Goal: Information Seeking & Learning: Learn about a topic

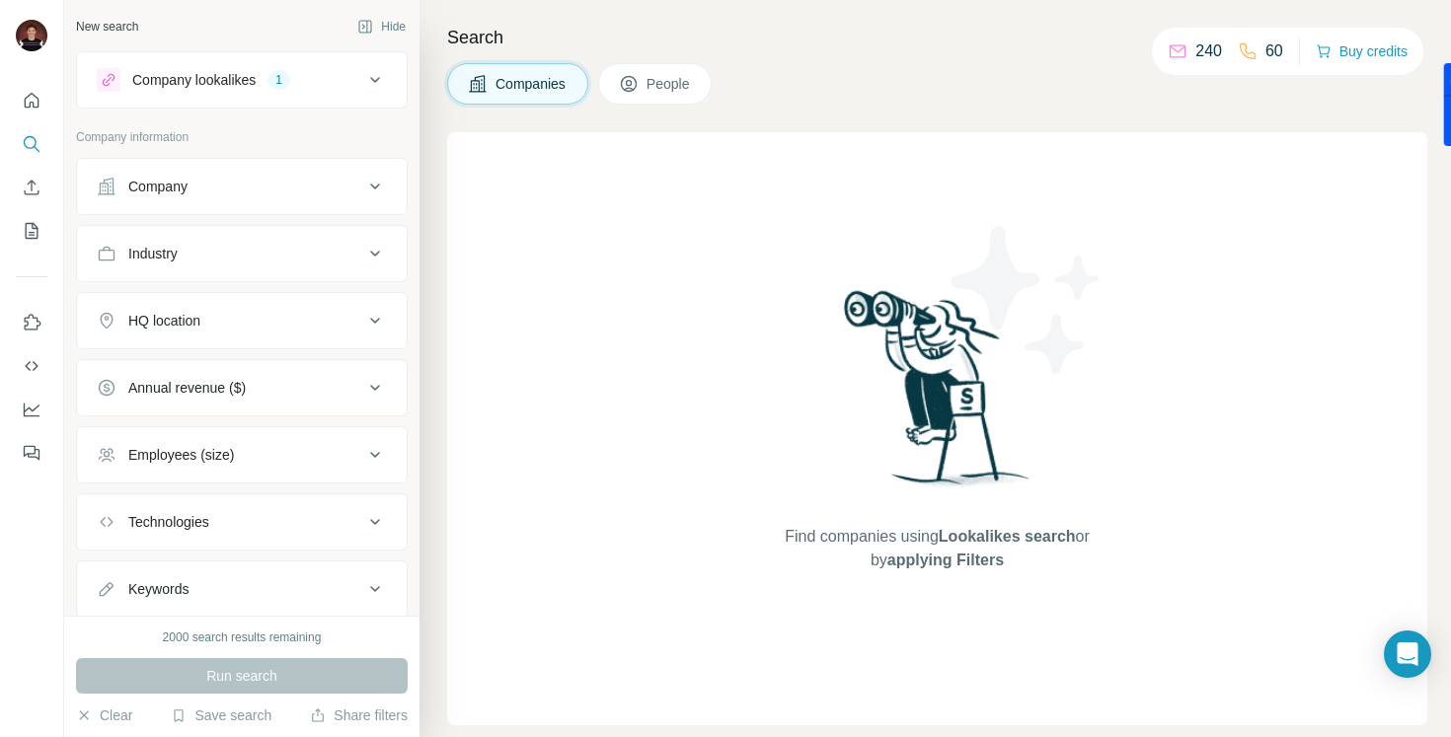
click at [338, 79] on div "Company lookalikes 1" at bounding box center [230, 80] width 266 height 24
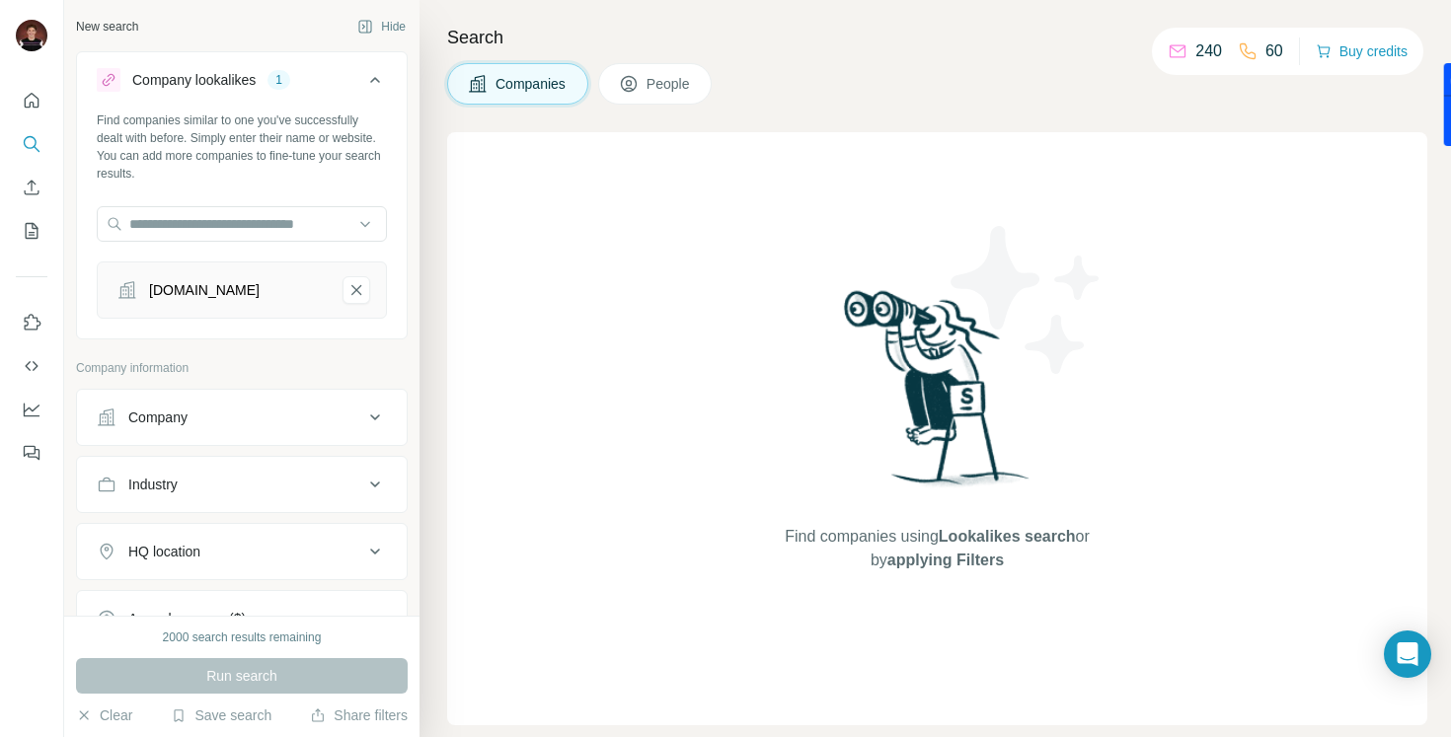
click at [256, 285] on div "[DOMAIN_NAME]" at bounding box center [204, 290] width 111 height 20
click at [238, 414] on div "Company" at bounding box center [230, 418] width 266 height 20
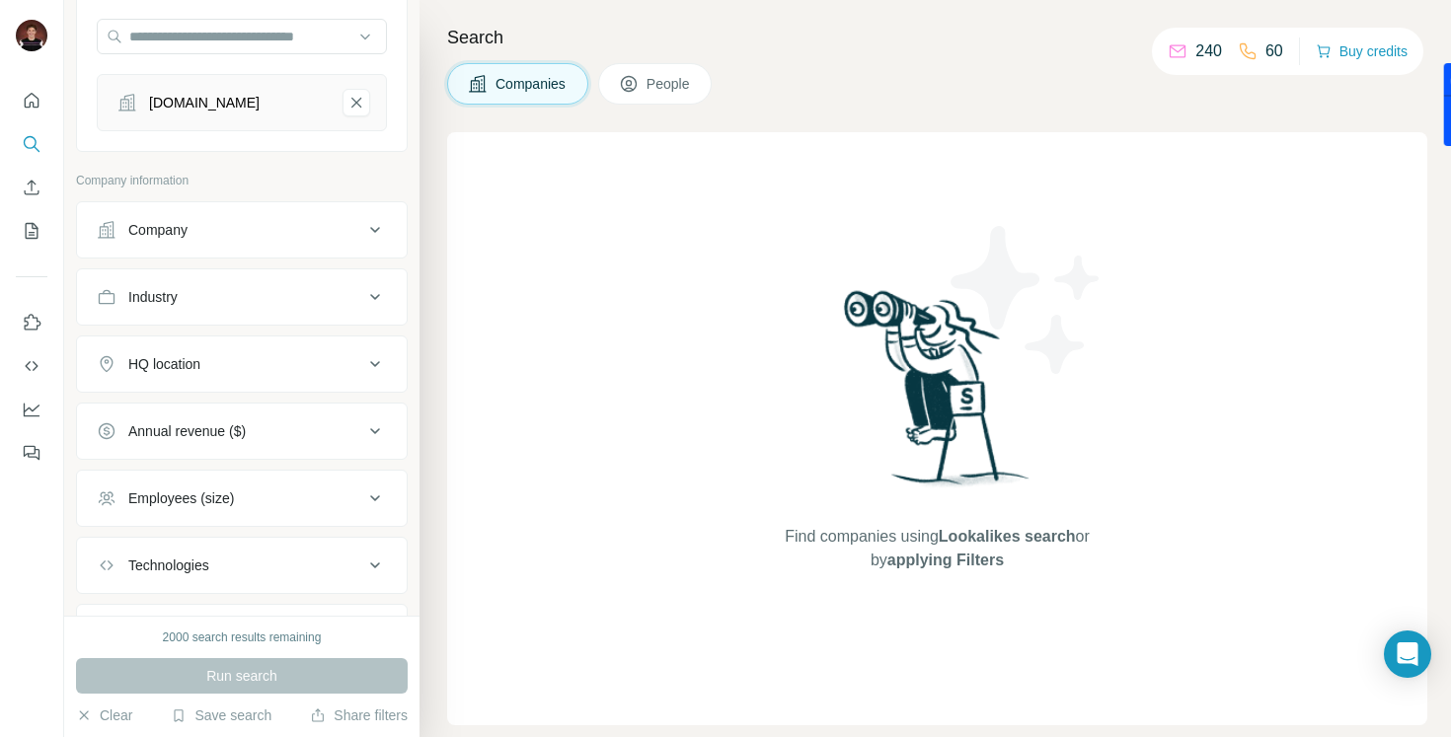
scroll to position [288, 0]
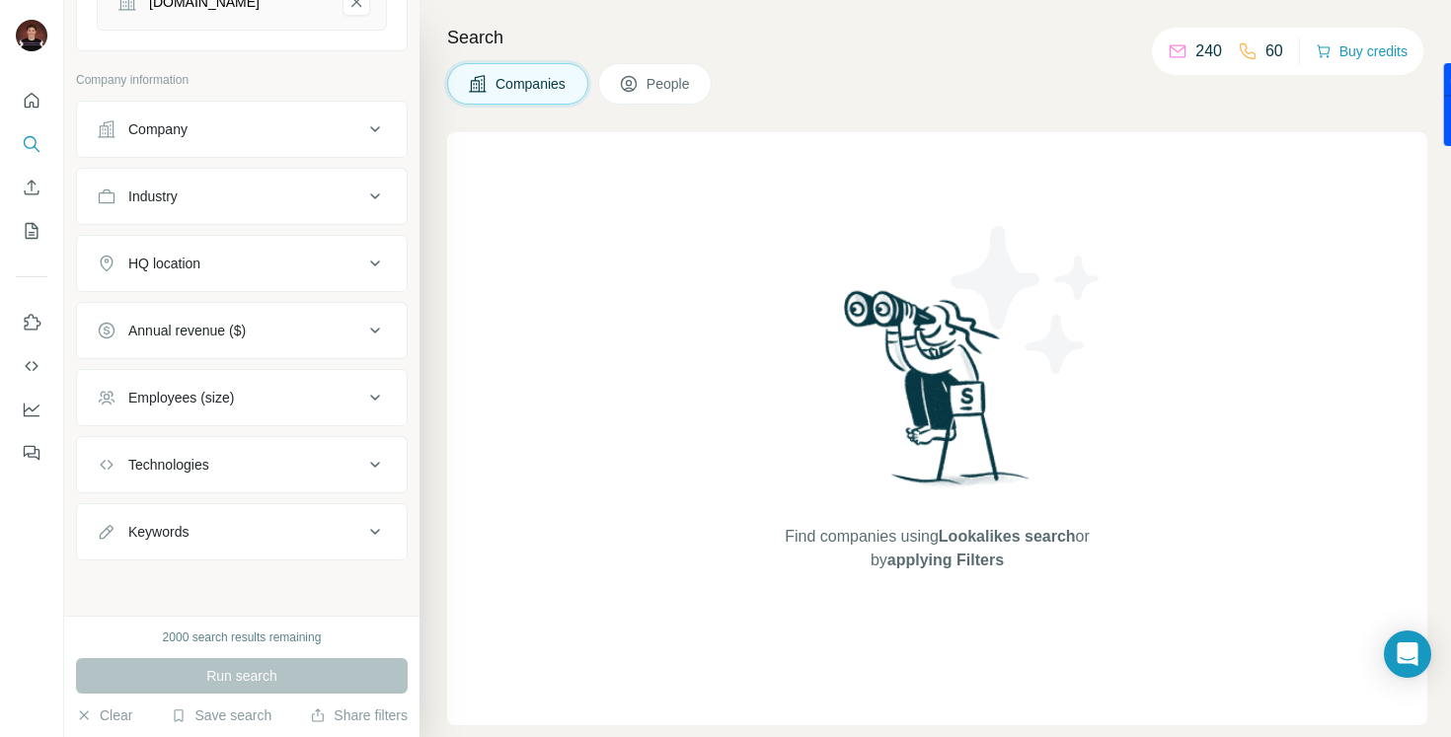
click at [252, 671] on div "Run search" at bounding box center [242, 676] width 332 height 36
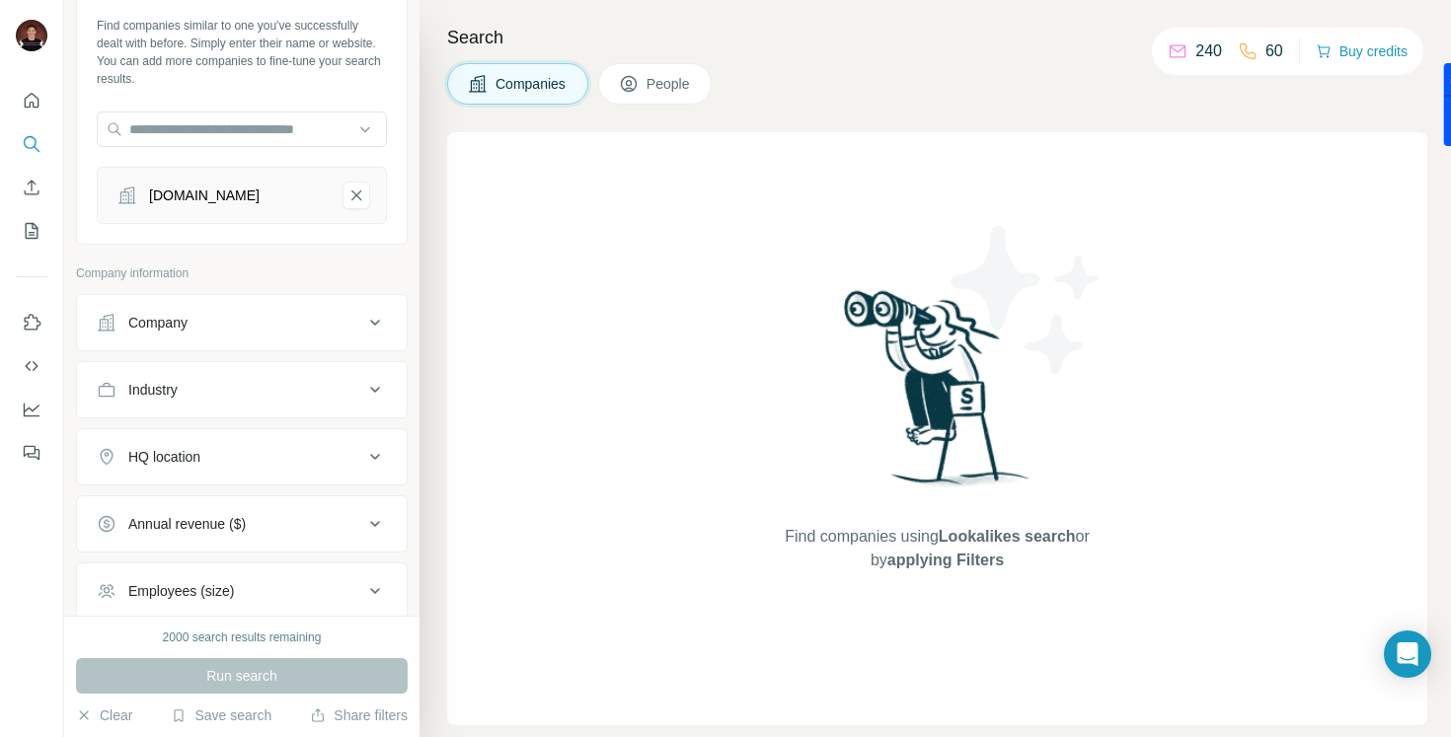
scroll to position [0, 0]
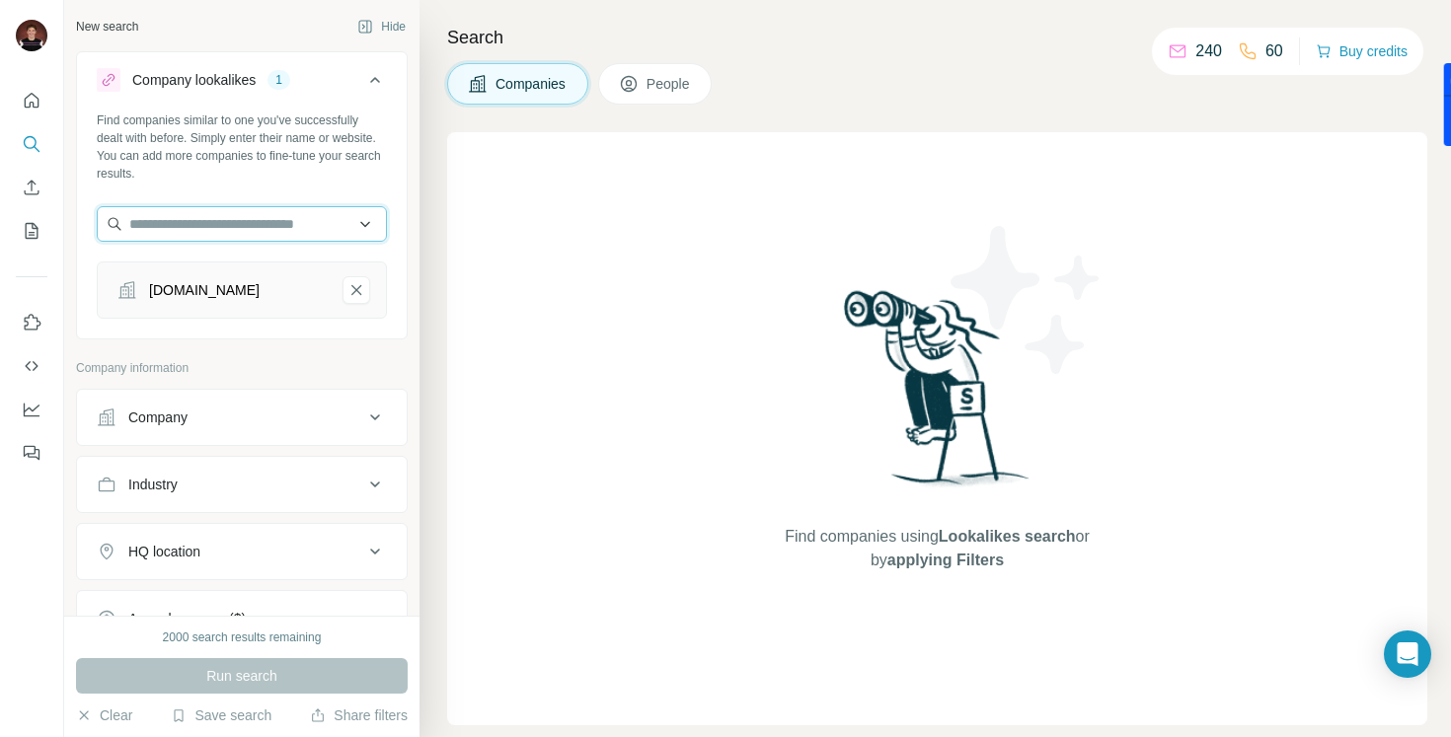
click at [339, 220] on input "text" at bounding box center [242, 224] width 290 height 36
click at [451, 385] on div "Find companies using Lookalikes search or by applying Filters" at bounding box center [937, 428] width 980 height 593
click at [681, 84] on span "People" at bounding box center [668, 84] width 45 height 20
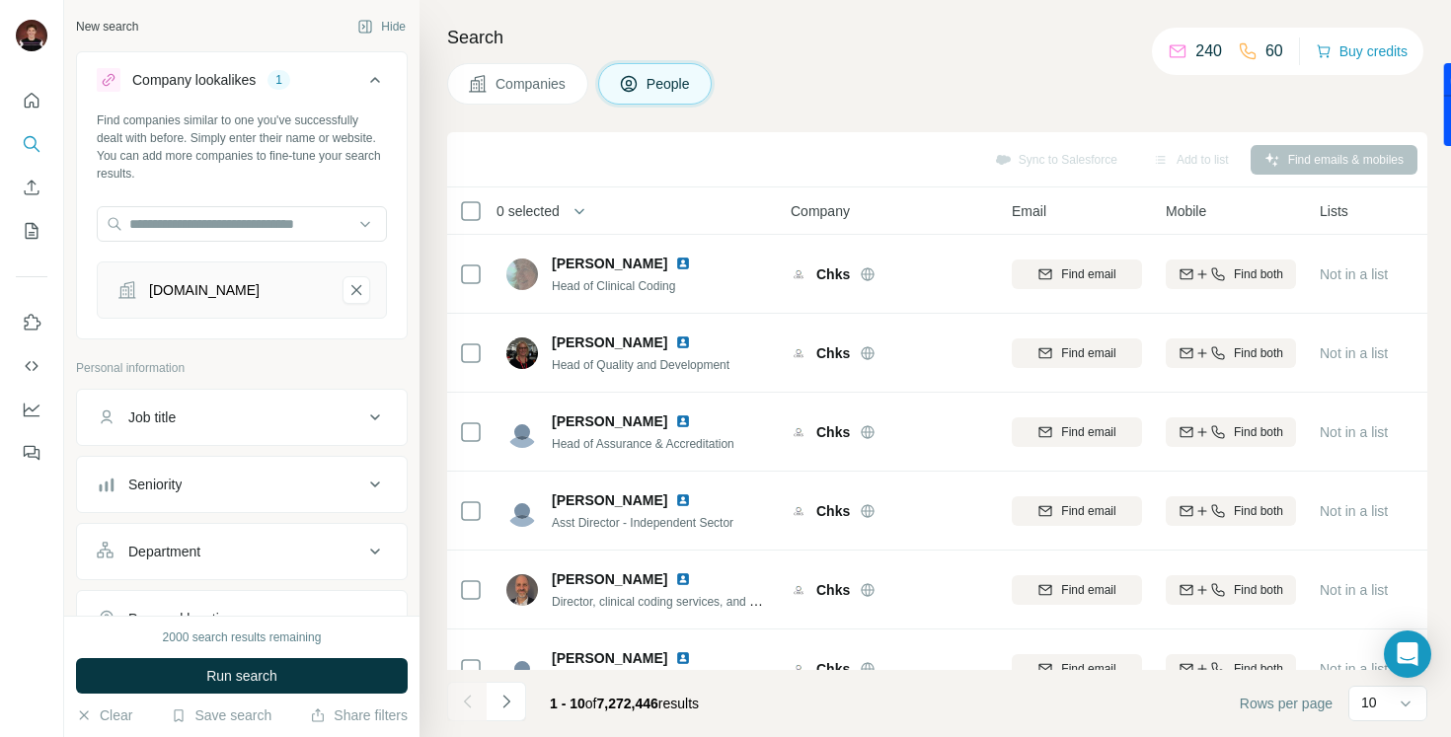
click at [540, 89] on span "Companies" at bounding box center [531, 84] width 72 height 20
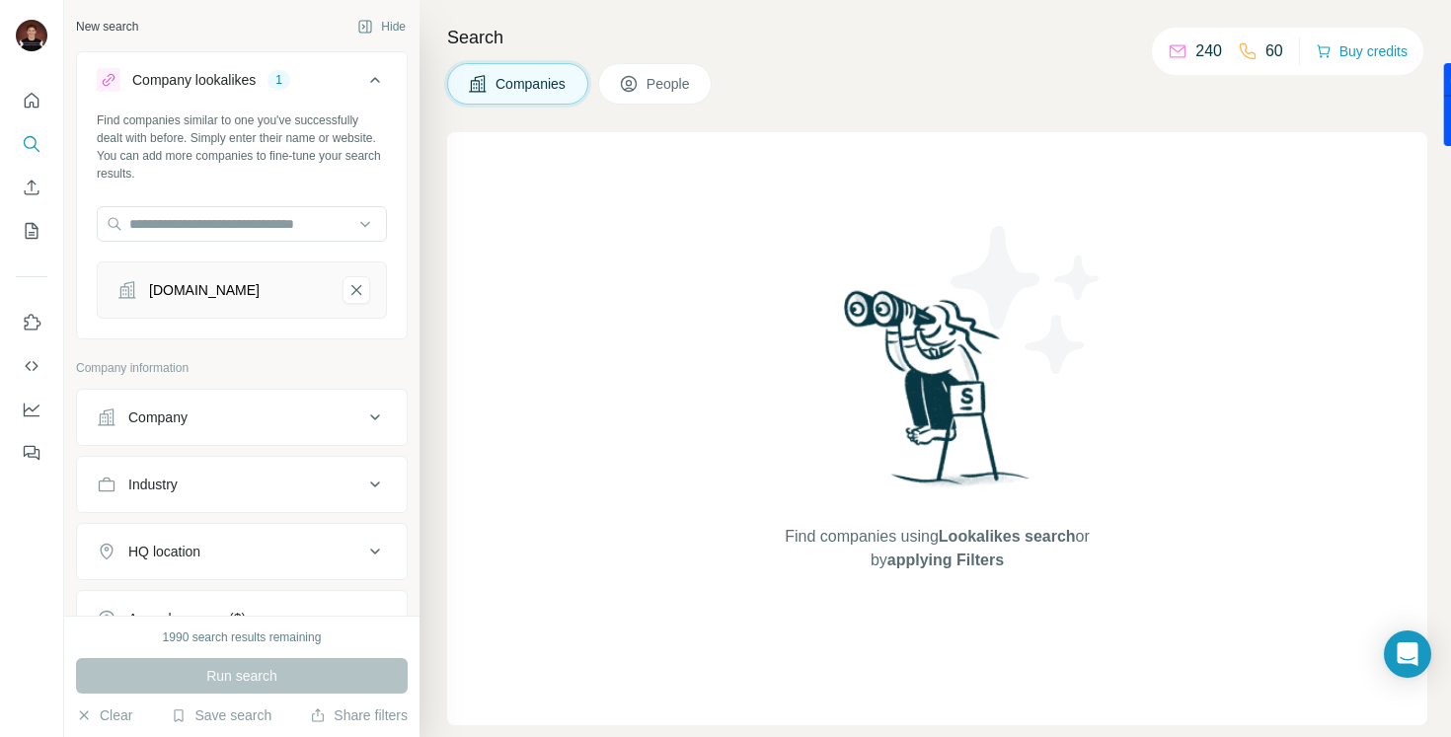
click at [692, 63] on button "People" at bounding box center [655, 83] width 114 height 41
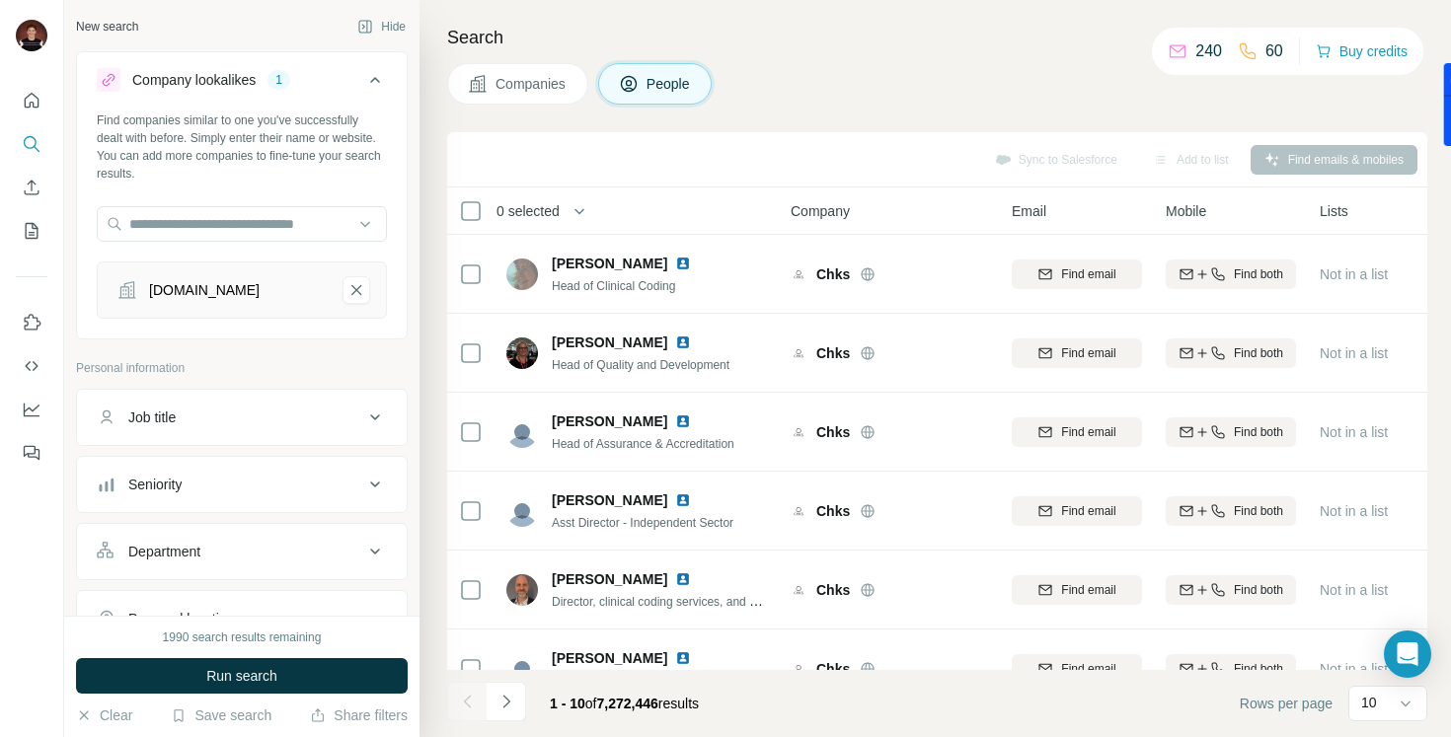
click at [545, 94] on button "Companies" at bounding box center [517, 83] width 141 height 41
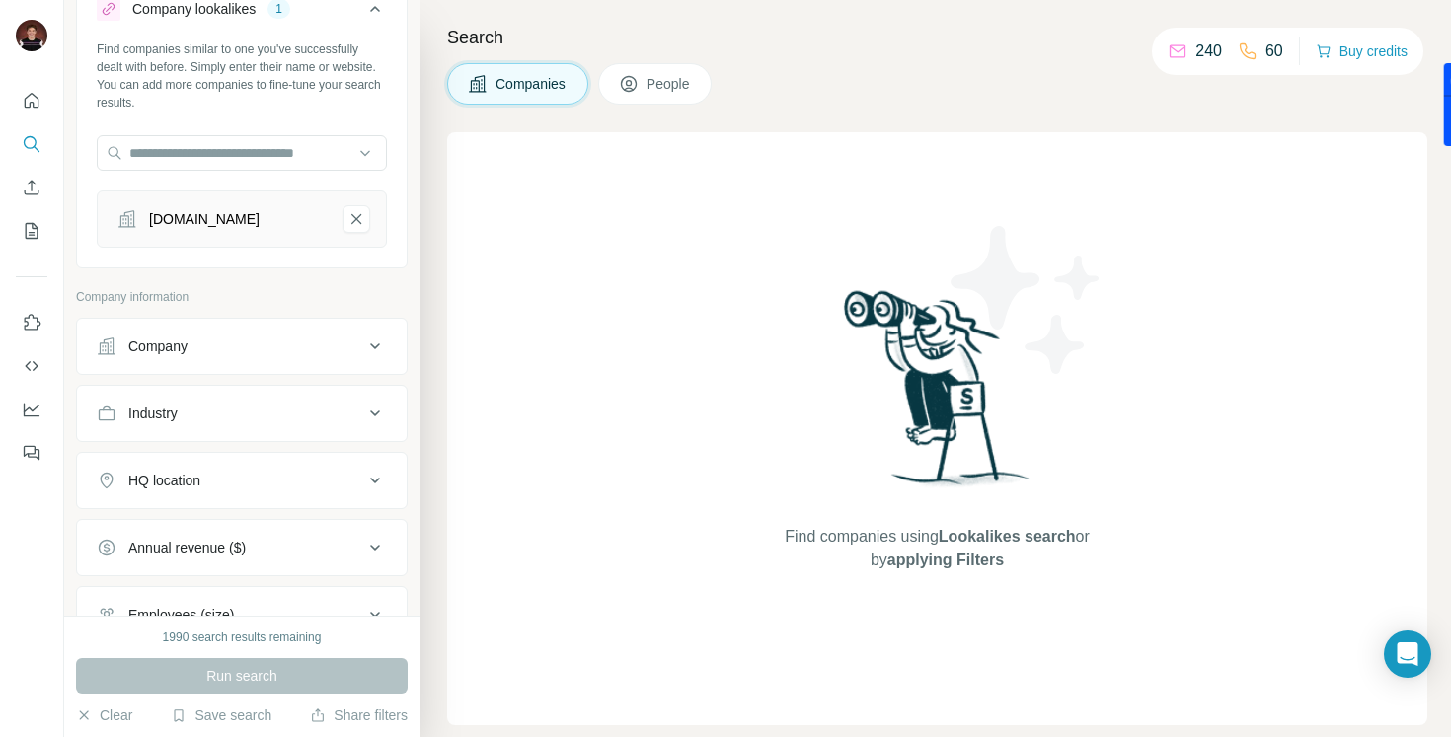
scroll to position [136, 0]
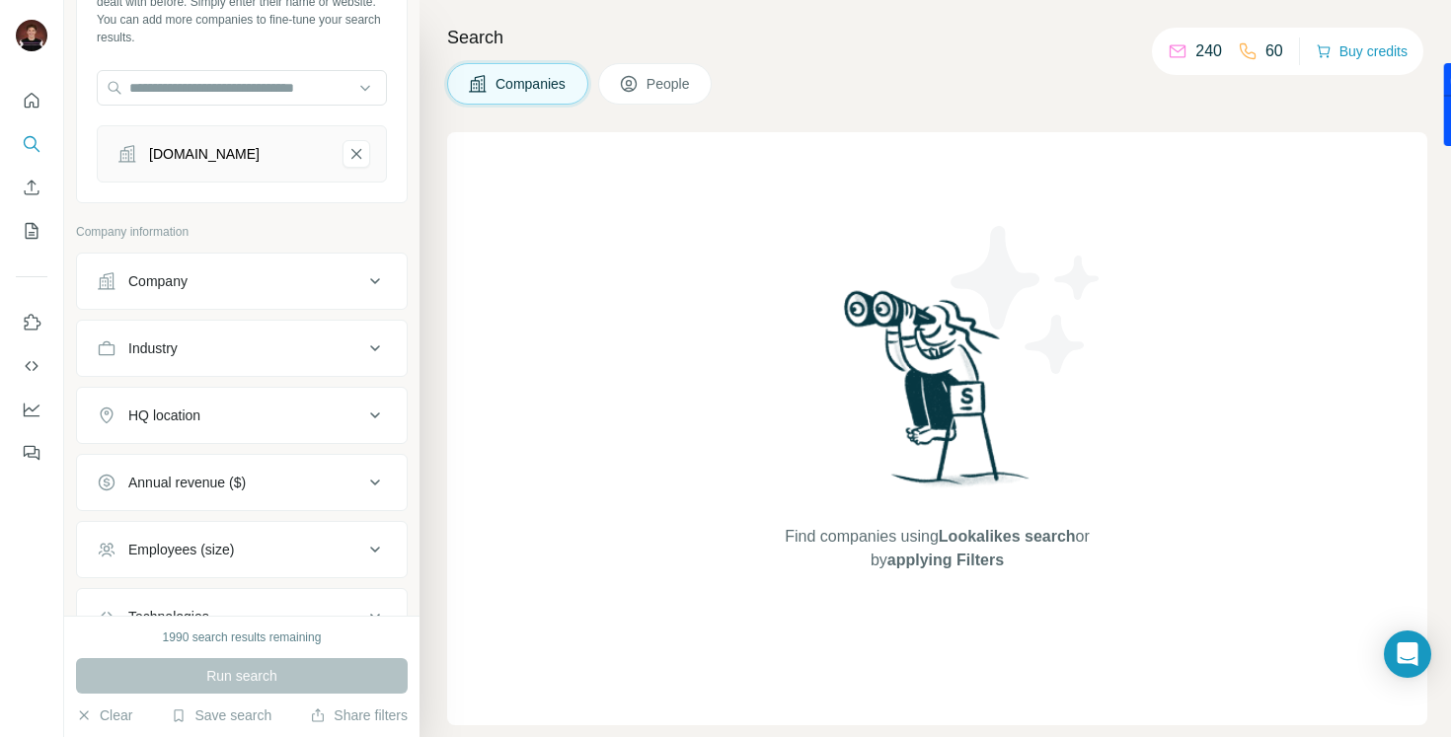
click at [297, 309] on div "Company" at bounding box center [242, 281] width 332 height 57
click at [301, 286] on div "Company" at bounding box center [230, 281] width 266 height 20
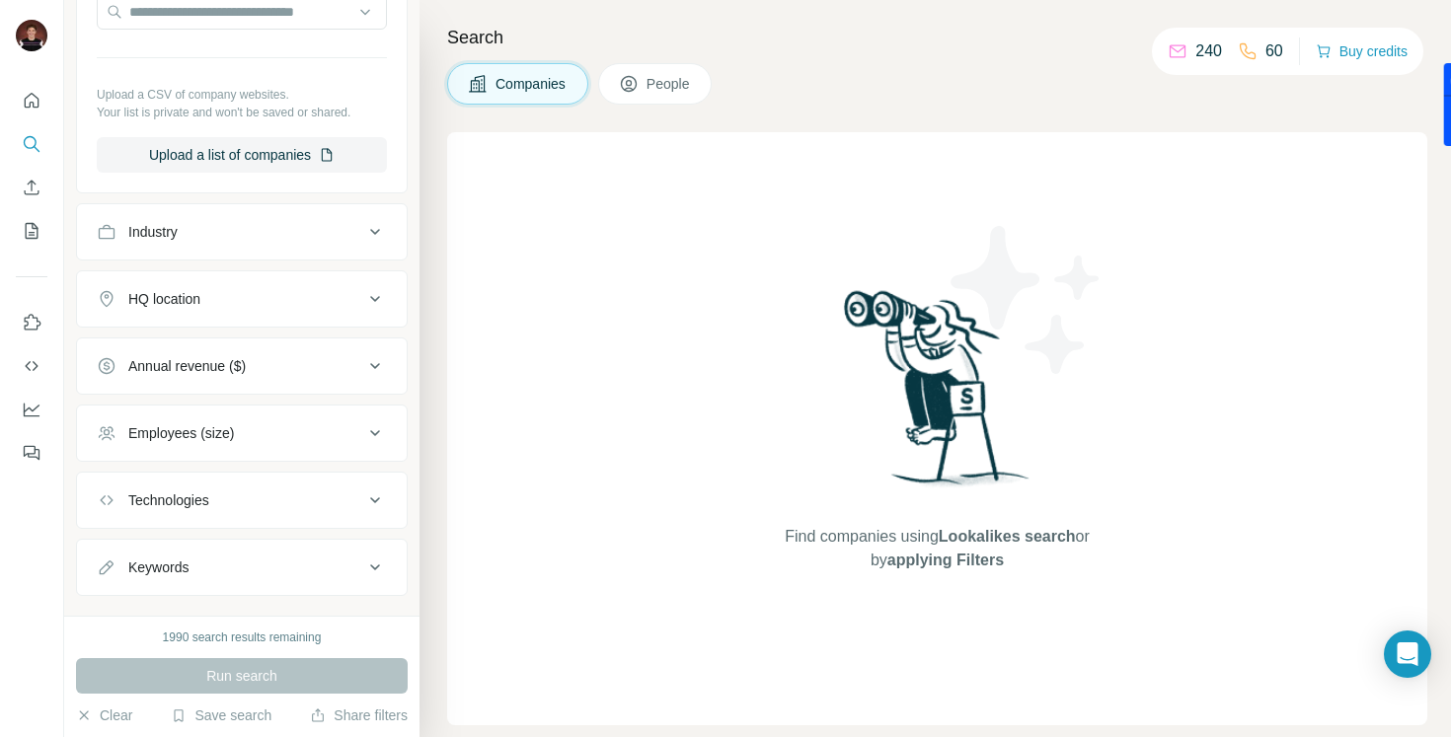
scroll to position [528, 0]
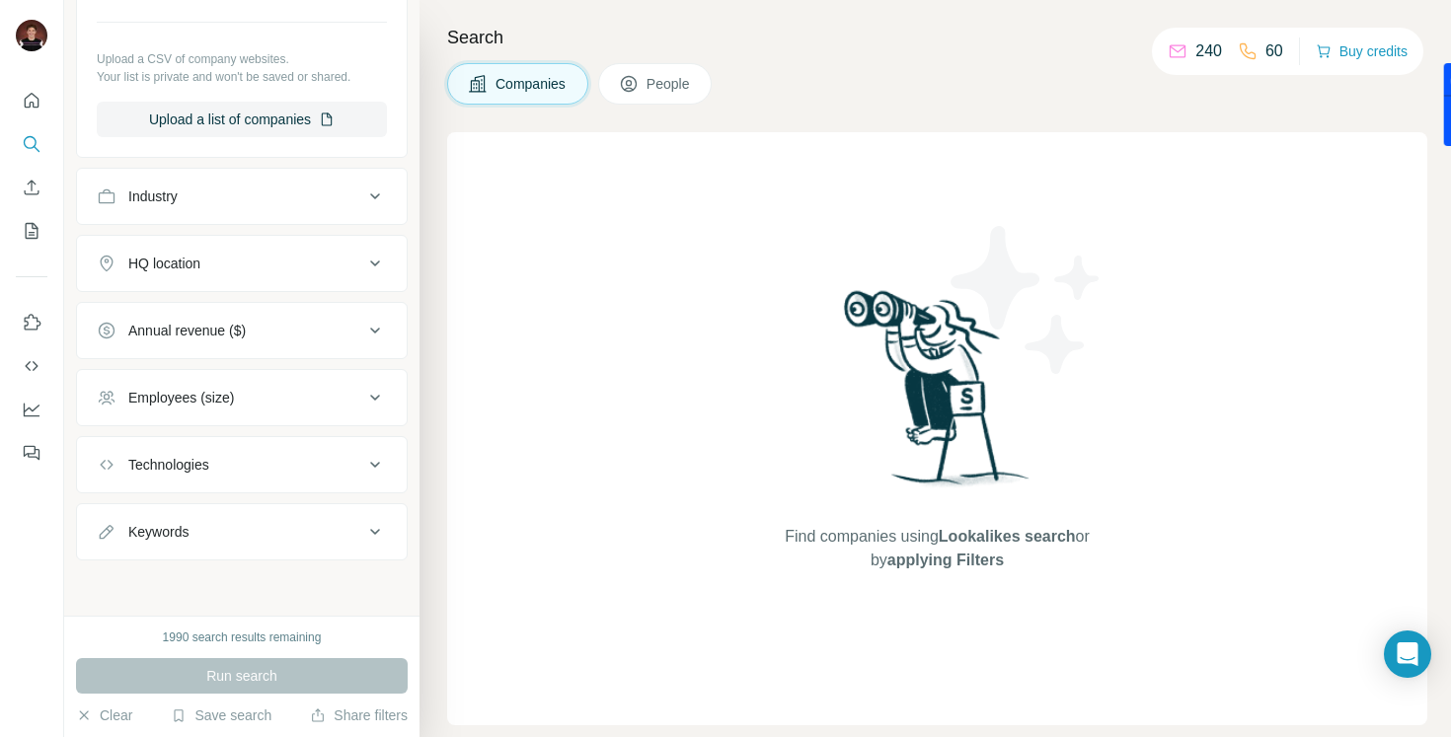
click at [232, 692] on div "Run search" at bounding box center [242, 676] width 332 height 36
click at [116, 716] on button "Clear" at bounding box center [104, 716] width 56 height 20
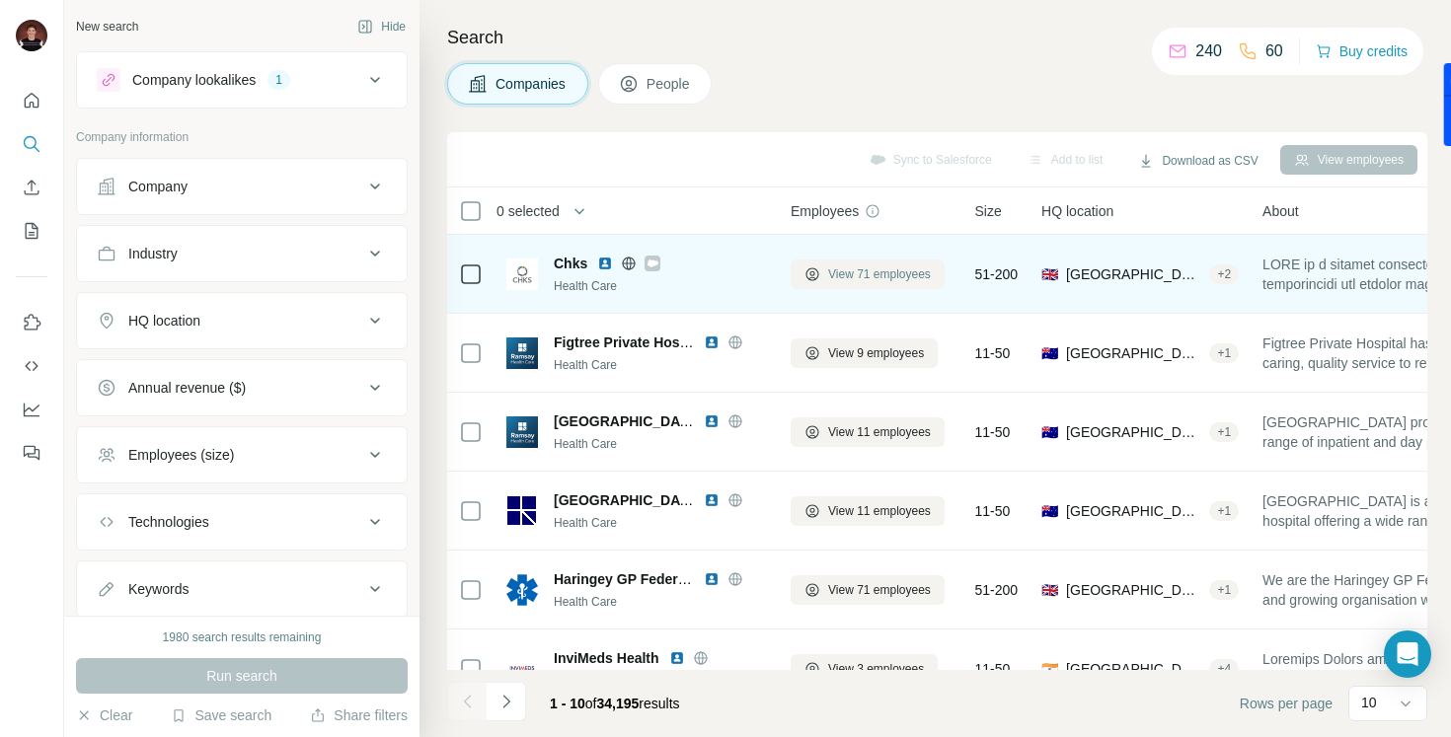
click at [876, 276] on span "View 71 employees" at bounding box center [879, 274] width 103 height 18
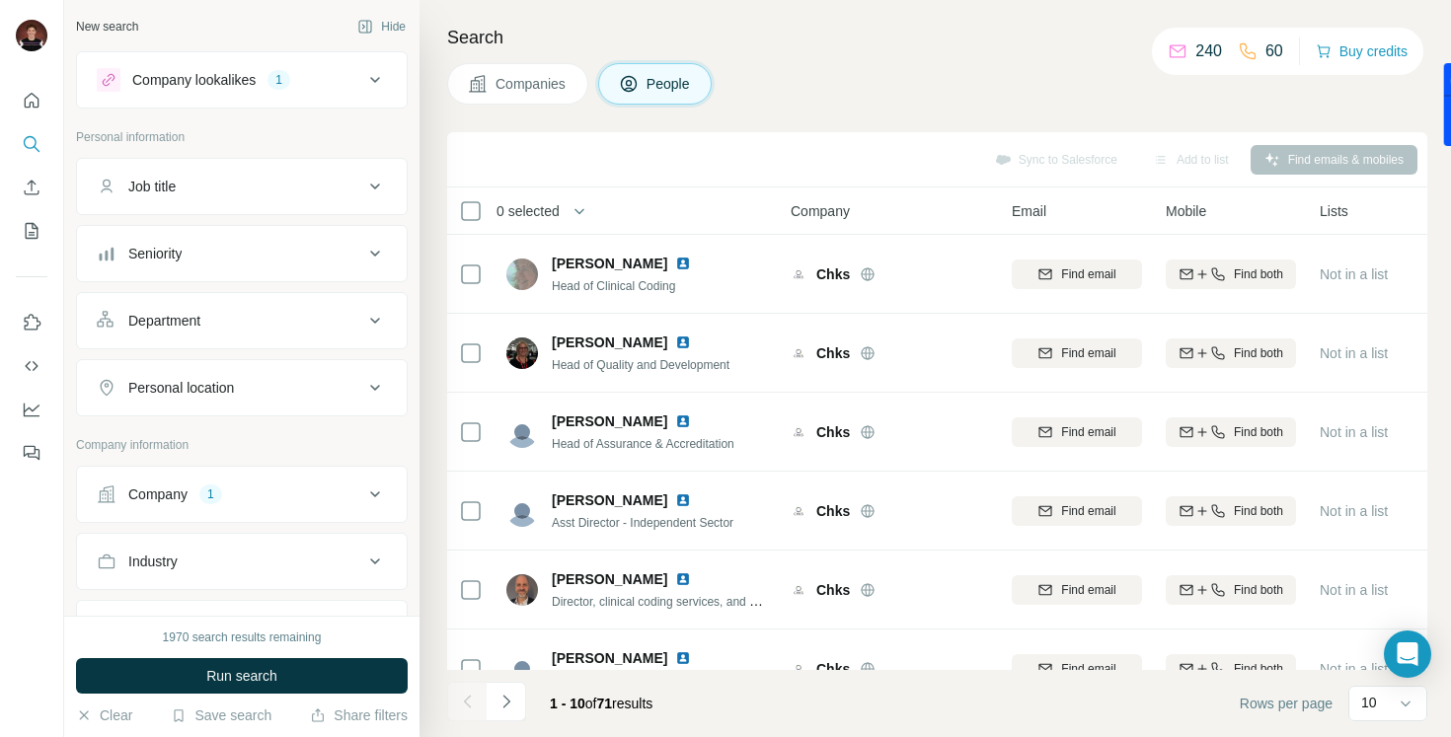
click at [529, 85] on span "Companies" at bounding box center [531, 84] width 72 height 20
